Goal: Check status: Check status

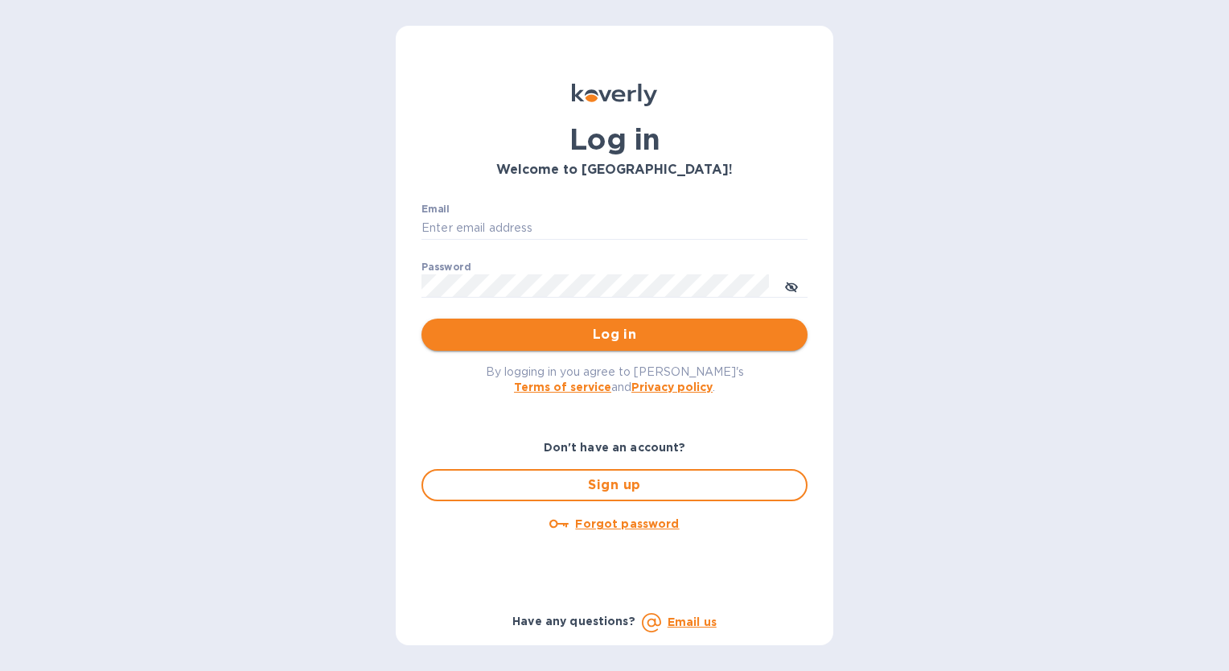
type input "[EMAIL_ADDRESS][DOMAIN_NAME]"
click at [527, 334] on span "Log in" at bounding box center [614, 334] width 360 height 19
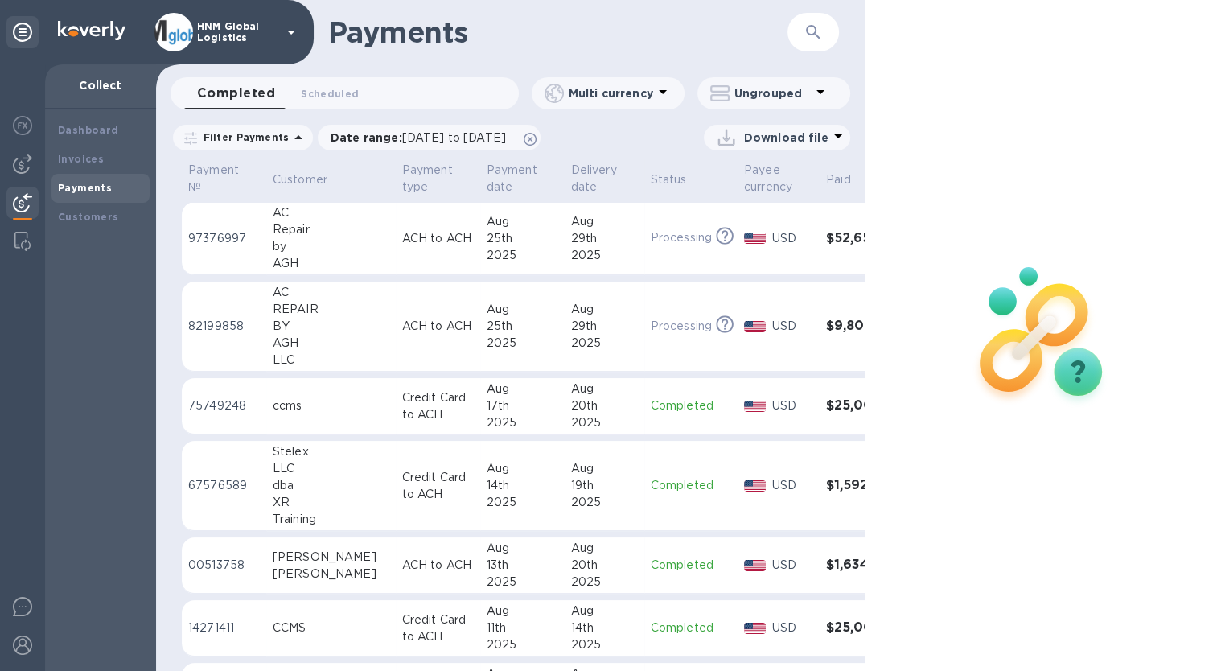
click at [846, 58] on div "Payments ​" at bounding box center [510, 32] width 709 height 64
click at [931, 184] on div at bounding box center [1042, 335] width 354 height 671
drag, startPoint x: 1195, startPoint y: 22, endPoint x: 1071, endPoint y: 136, distance: 168.5
click at [1194, 22] on div at bounding box center [1042, 335] width 354 height 671
click at [19, 647] on img at bounding box center [22, 644] width 19 height 19
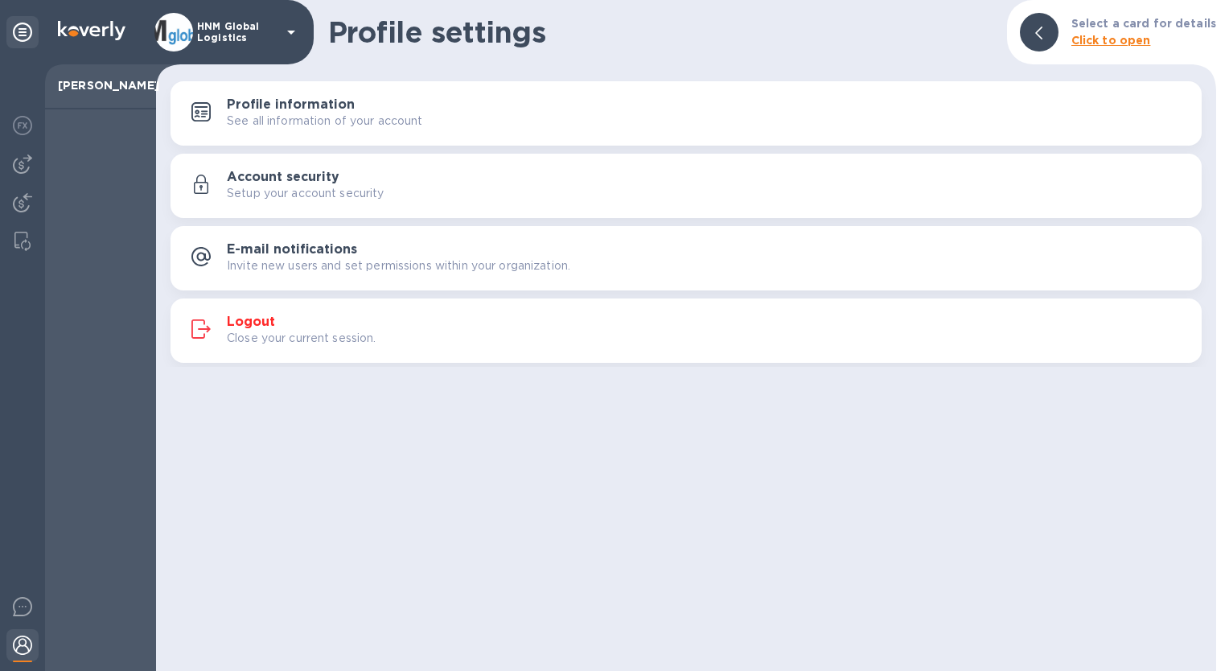
click at [253, 332] on p "Close your current session." at bounding box center [302, 338] width 150 height 17
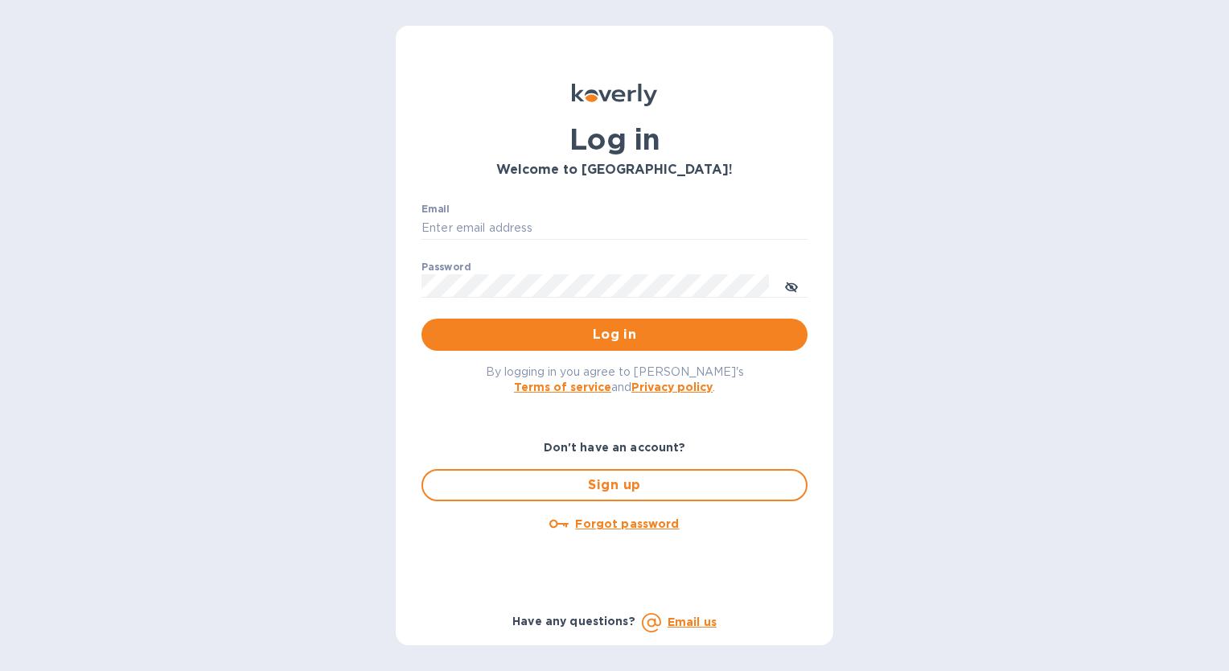
type input "[EMAIL_ADDRESS][DOMAIN_NAME]"
